Goal: Complete application form

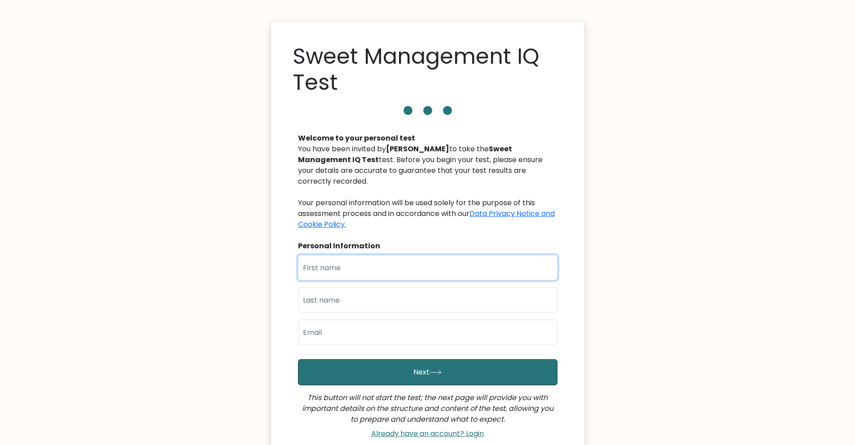
click at [403, 260] on input "text" at bounding box center [427, 267] width 259 height 25
type input "Khaylie ann"
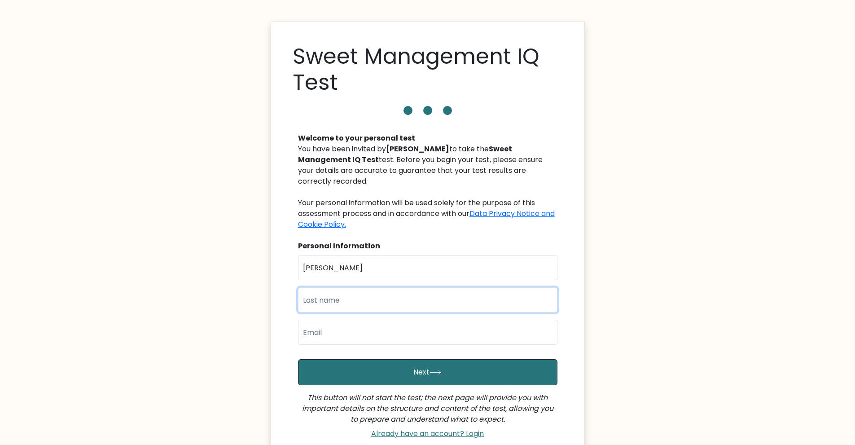
click at [388, 293] on input "text" at bounding box center [427, 299] width 259 height 25
type input "caluste"
click at [371, 327] on input "email" at bounding box center [427, 331] width 259 height 25
type input "[EMAIL_ADDRESS][DOMAIN_NAME]"
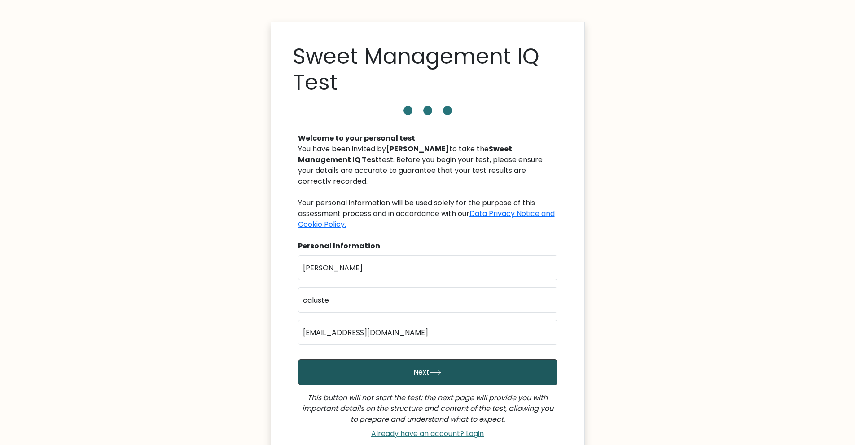
click at [391, 361] on button "Next" at bounding box center [427, 372] width 259 height 26
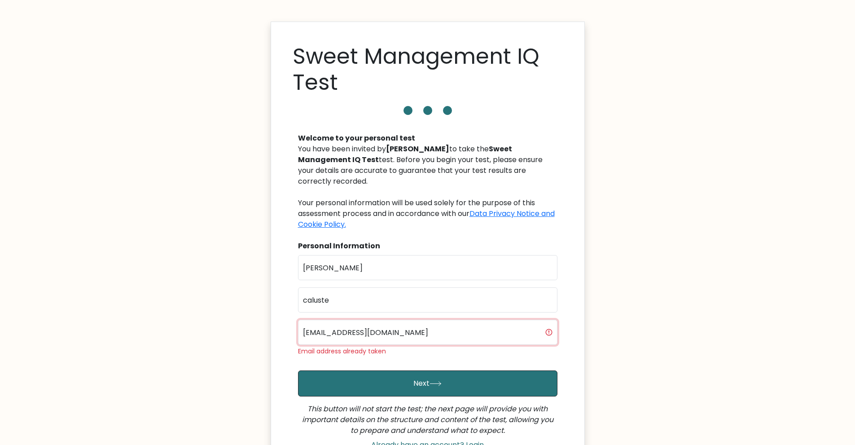
click at [431, 323] on input "[EMAIL_ADDRESS][DOMAIN_NAME]" at bounding box center [427, 331] width 259 height 25
drag, startPoint x: 466, startPoint y: 324, endPoint x: 305, endPoint y: 323, distance: 161.0
click at [305, 323] on input "[EMAIL_ADDRESS][DOMAIN_NAME]" at bounding box center [427, 331] width 259 height 25
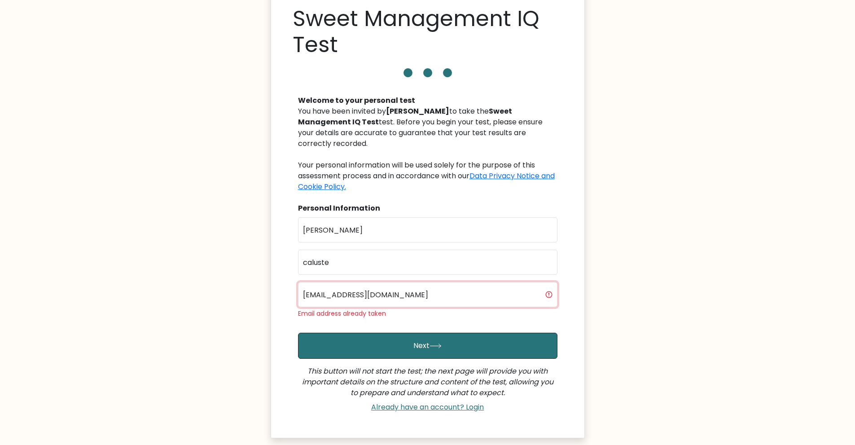
scroll to position [96, 0]
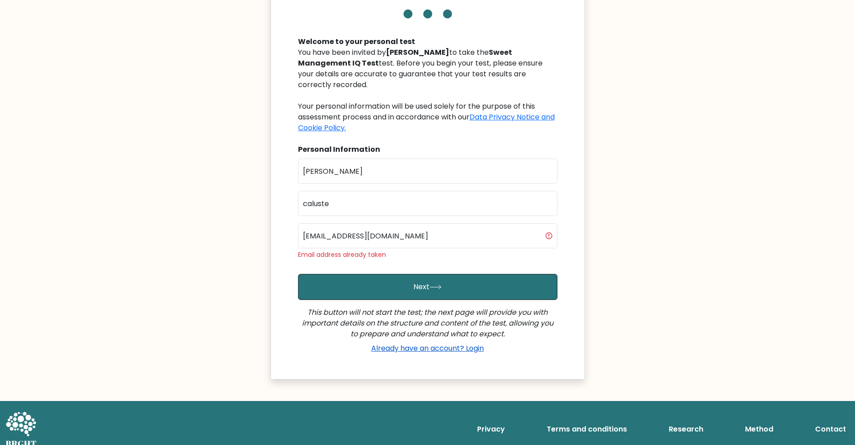
click at [403, 343] on link "Already have an account? Login" at bounding box center [427, 348] width 120 height 10
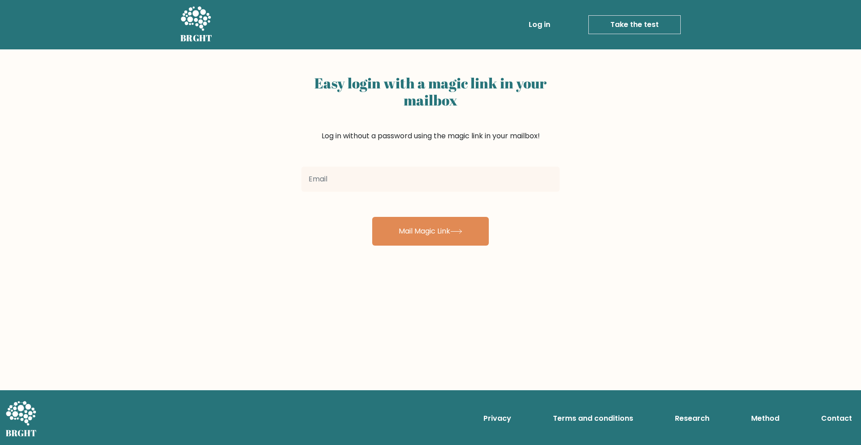
click at [390, 174] on input "email" at bounding box center [430, 178] width 258 height 25
type input "[EMAIL_ADDRESS][DOMAIN_NAME]"
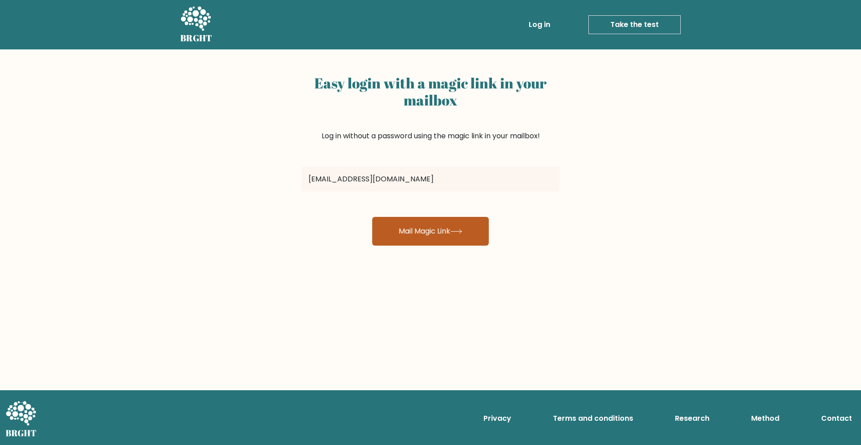
click at [426, 235] on button "Mail Magic Link" at bounding box center [430, 231] width 117 height 29
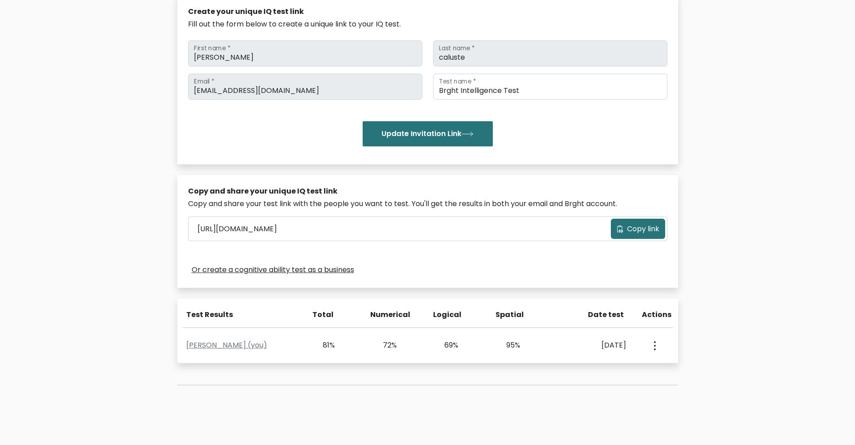
scroll to position [135, 0]
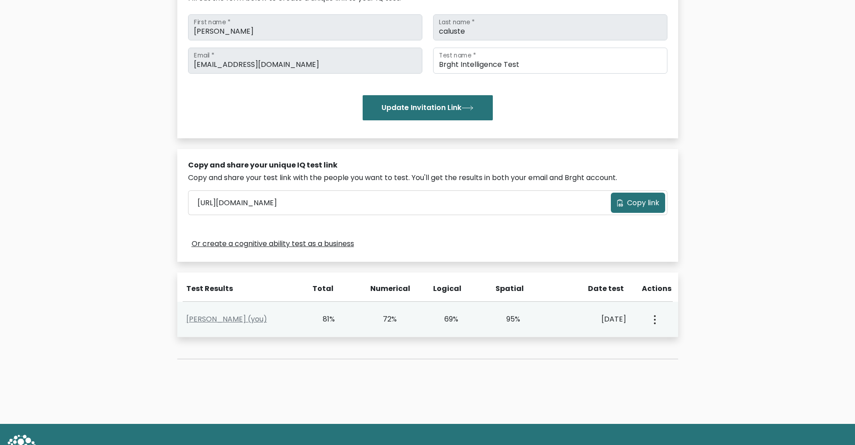
click at [653, 321] on button "button" at bounding box center [653, 319] width 7 height 28
click at [679, 340] on link "View Profile" at bounding box center [685, 345] width 71 height 14
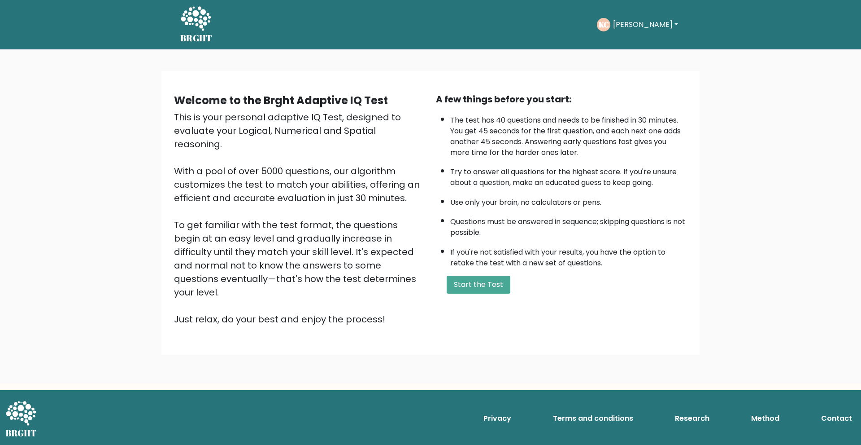
drag, startPoint x: 96, startPoint y: 172, endPoint x: 101, endPoint y: 140, distance: 32.3
click at [96, 171] on div "Welcome to the Brght Adaptive IQ Test This is your personal adaptive IQ Test, d…" at bounding box center [430, 216] width 861 height 334
